Goal: Information Seeking & Learning: Learn about a topic

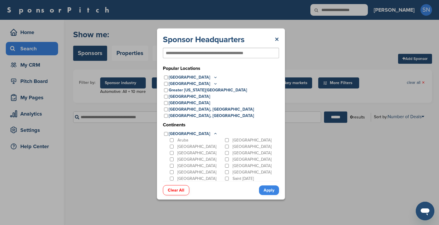
scroll to position [15, 0]
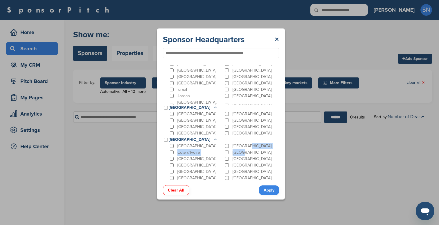
drag, startPoint x: 274, startPoint y: 143, endPoint x: 279, endPoint y: 151, distance: 8.9
click at [279, 151] on div "Sponsor Headquarters × Popular Locations [GEOGRAPHIC_DATA] [GEOGRAPHIC_DATA] [U…" at bounding box center [221, 113] width 128 height 171
click at [213, 138] on icon at bounding box center [215, 139] width 5 height 5
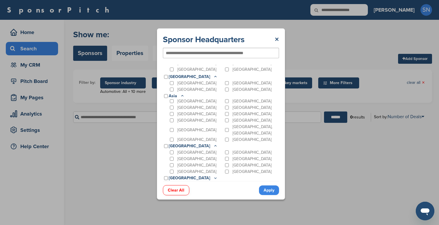
click at [213, 145] on icon at bounding box center [215, 145] width 5 height 5
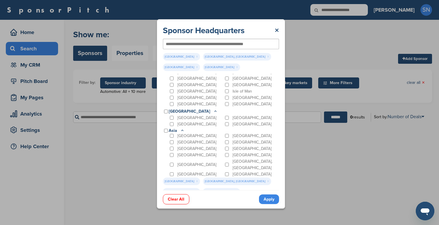
click at [183, 128] on icon at bounding box center [182, 130] width 5 height 5
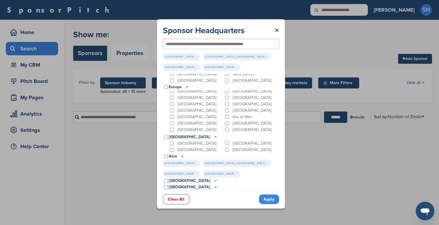
scroll to position [95, 0]
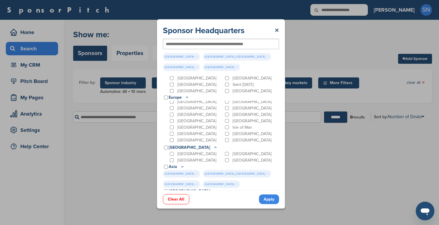
click at [215, 146] on icon at bounding box center [216, 146] width 2 height 1
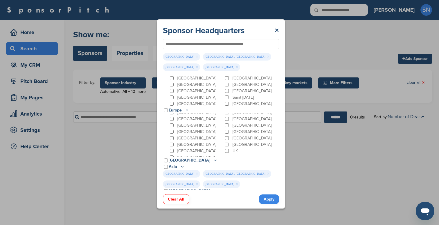
scroll to position [59, 0]
click at [188, 109] on icon at bounding box center [187, 109] width 2 height 1
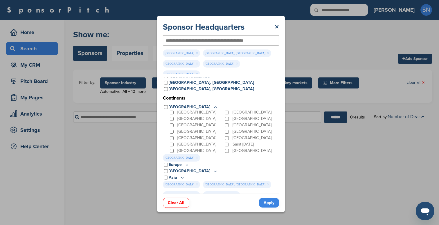
scroll to position [0, 0]
click at [213, 105] on icon at bounding box center [215, 107] width 5 height 5
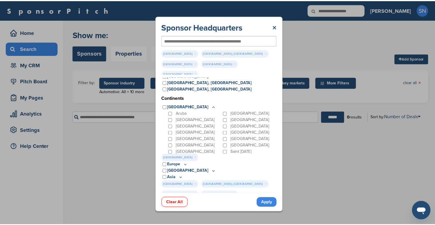
scroll to position [3, 0]
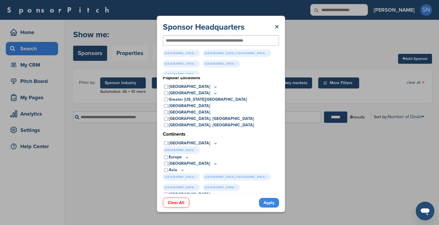
click at [265, 198] on link "Apply" at bounding box center [269, 203] width 20 height 10
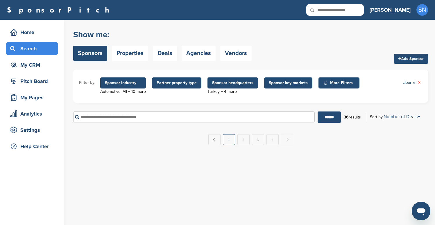
click at [231, 141] on link "1" at bounding box center [229, 139] width 12 height 11
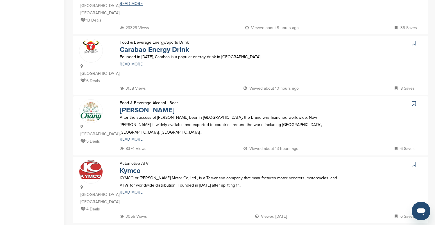
scroll to position [500, 0]
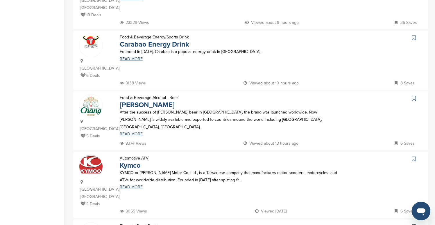
click at [414, 95] on icon at bounding box center [414, 98] width 4 height 6
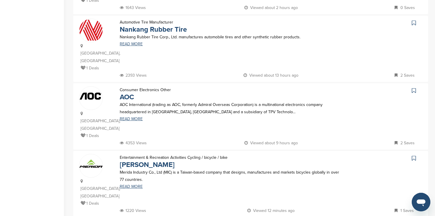
scroll to position [552, 0]
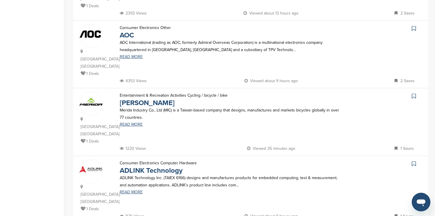
scroll to position [552, 0]
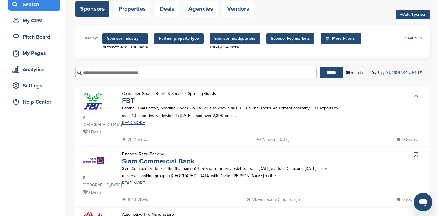
scroll to position [0, 0]
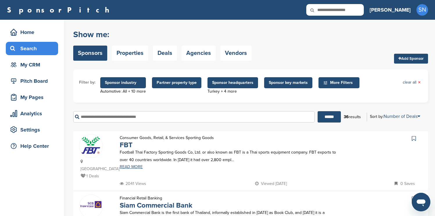
click at [213, 81] on span "Sponsor headquarters" at bounding box center [232, 83] width 41 height 6
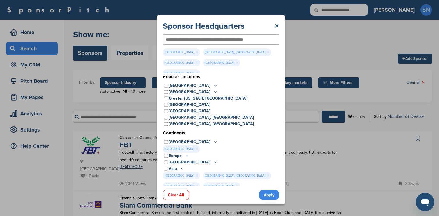
click at [173, 191] on link "Clear All" at bounding box center [176, 195] width 26 height 10
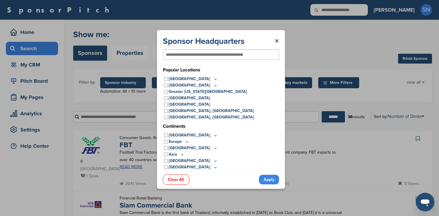
click at [262, 183] on link "Apply" at bounding box center [269, 180] width 20 height 10
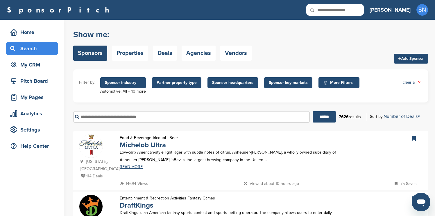
click at [236, 84] on span "Sponsor headquarters" at bounding box center [232, 83] width 41 height 6
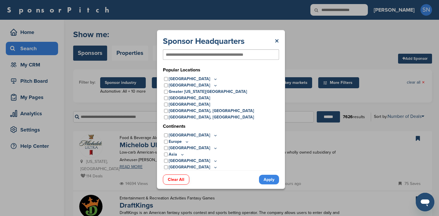
click at [180, 167] on p "[GEOGRAPHIC_DATA]" at bounding box center [193, 167] width 49 height 6
click at [213, 166] on icon at bounding box center [215, 167] width 5 height 5
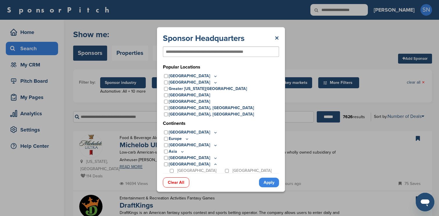
click at [215, 158] on icon at bounding box center [216, 158] width 2 height 1
click at [182, 152] on icon at bounding box center [183, 151] width 2 height 1
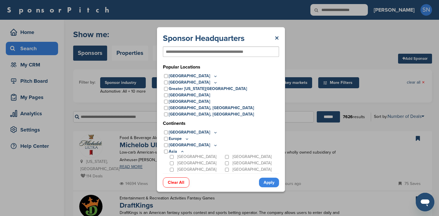
click at [213, 144] on icon at bounding box center [215, 145] width 5 height 5
click at [187, 139] on icon at bounding box center [187, 139] width 5 height 5
click at [213, 134] on icon at bounding box center [215, 132] width 5 height 5
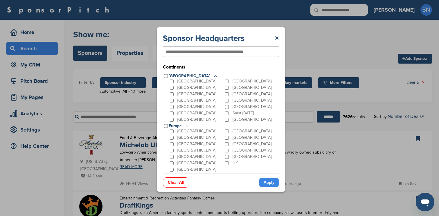
scroll to position [63, 0]
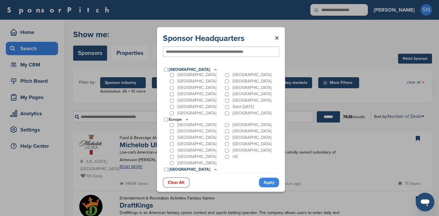
click at [213, 69] on icon at bounding box center [215, 69] width 5 height 5
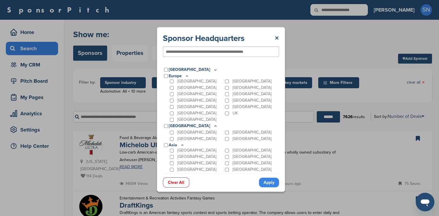
click at [187, 75] on icon at bounding box center [187, 76] width 5 height 5
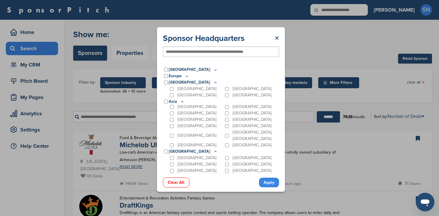
click at [213, 82] on icon at bounding box center [215, 82] width 5 height 5
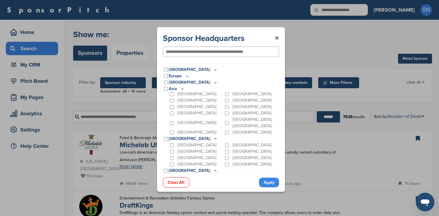
click at [182, 89] on icon at bounding box center [182, 89] width 5 height 5
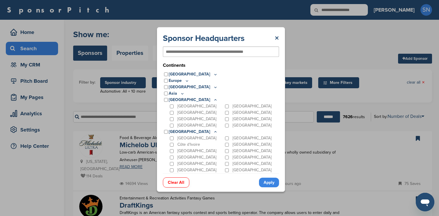
scroll to position [58, 0]
click at [213, 98] on icon at bounding box center [215, 100] width 5 height 5
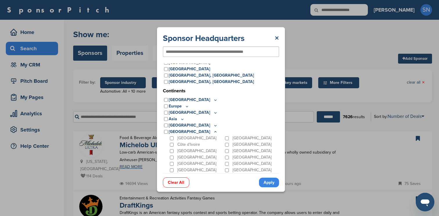
click at [213, 132] on icon at bounding box center [215, 132] width 5 height 5
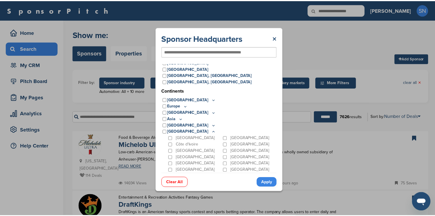
scroll to position [0, 0]
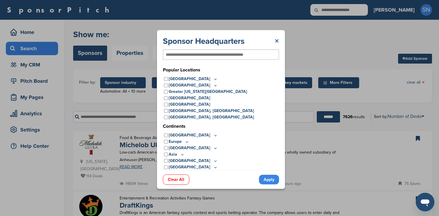
click at [276, 42] on link "×" at bounding box center [277, 41] width 4 height 10
